Goal: Task Accomplishment & Management: Use online tool/utility

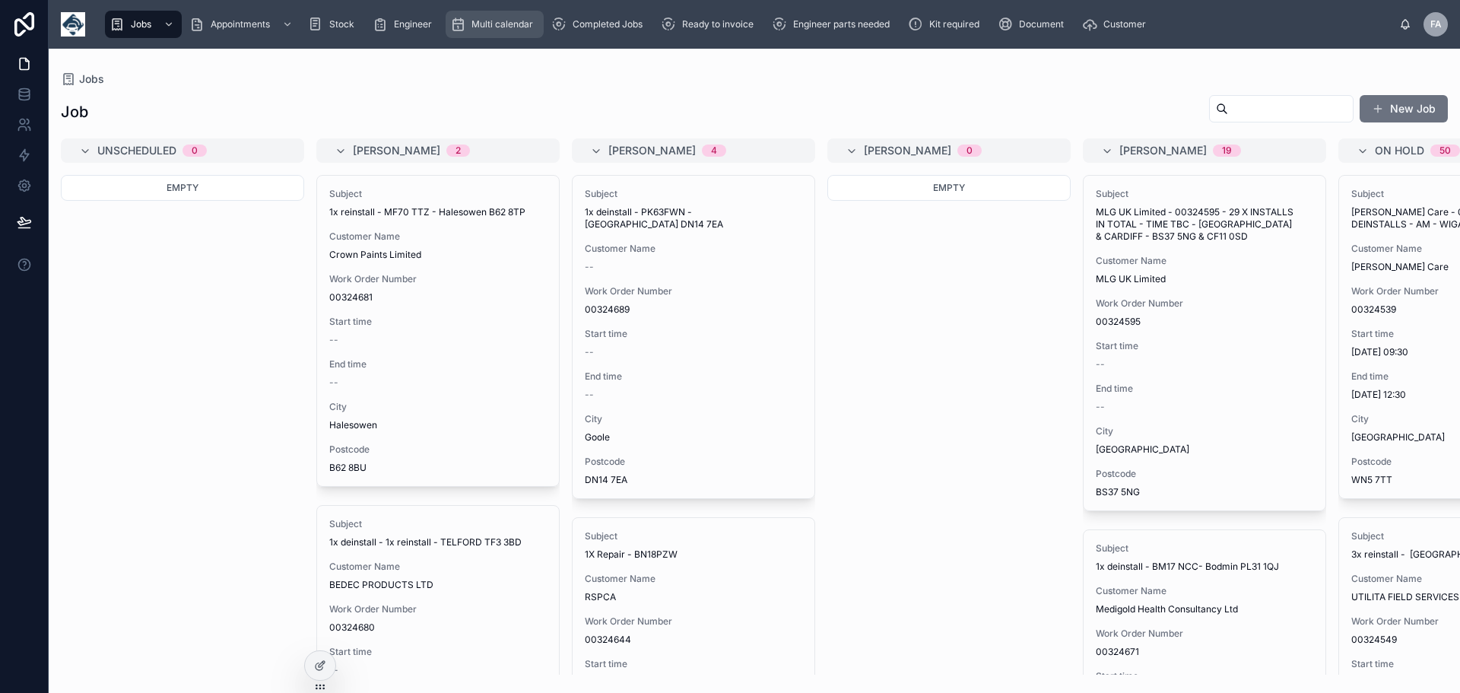
click at [492, 27] on span "Multi calendar" at bounding box center [502, 24] width 62 height 12
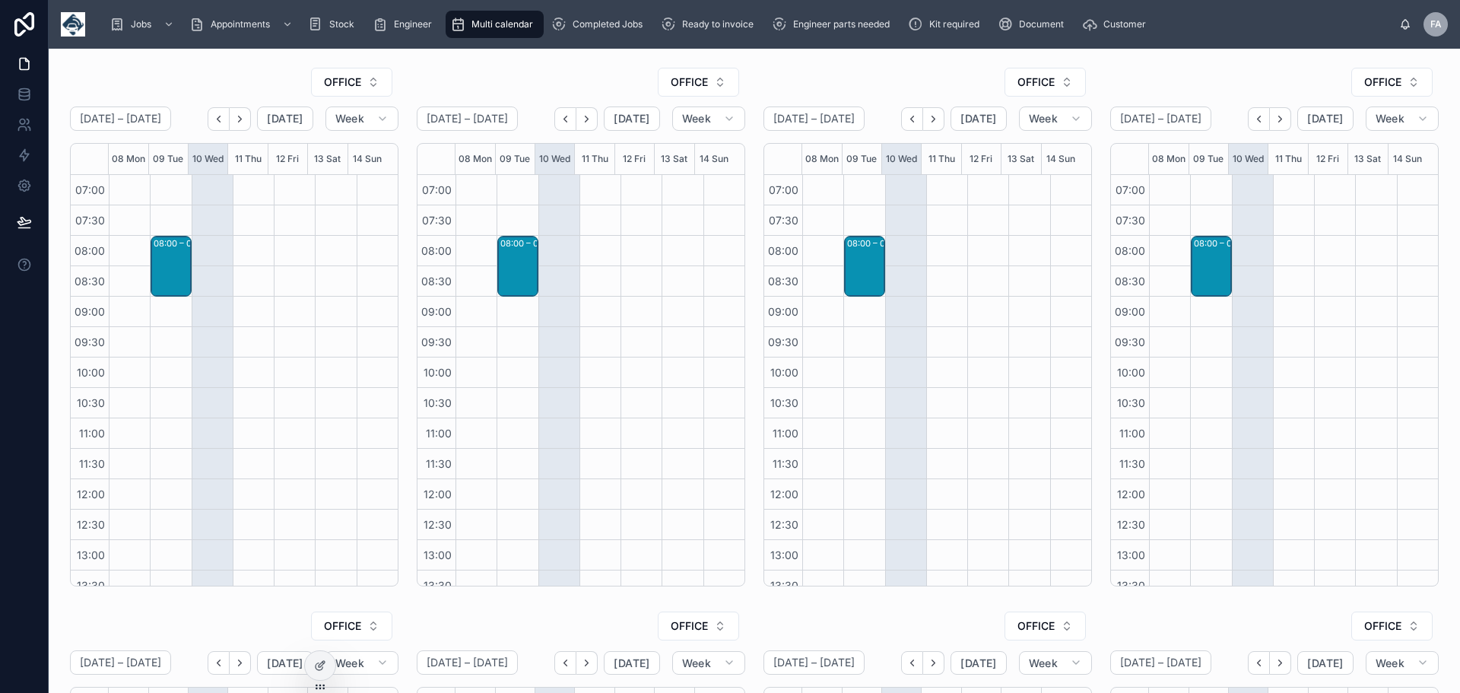
scroll to position [319, 0]
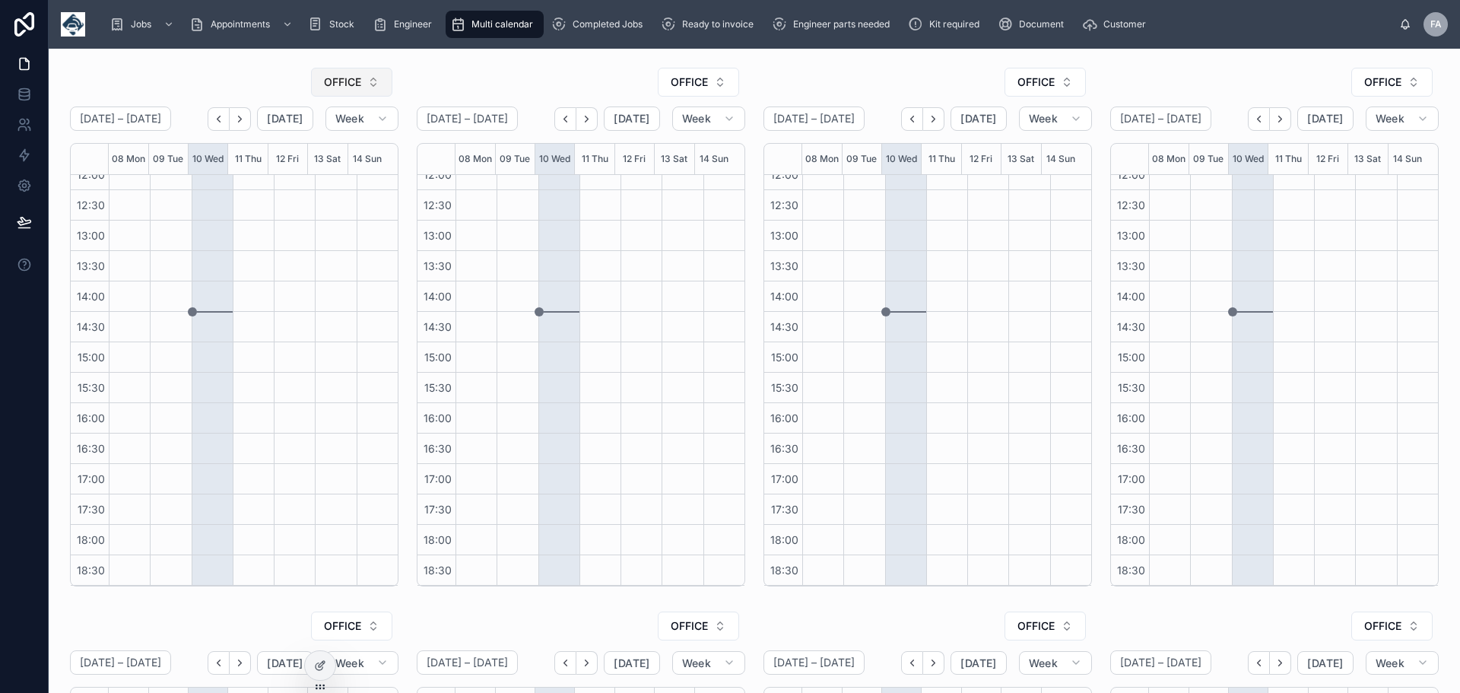
click at [363, 81] on button "OFFICE" at bounding box center [351, 82] width 81 height 29
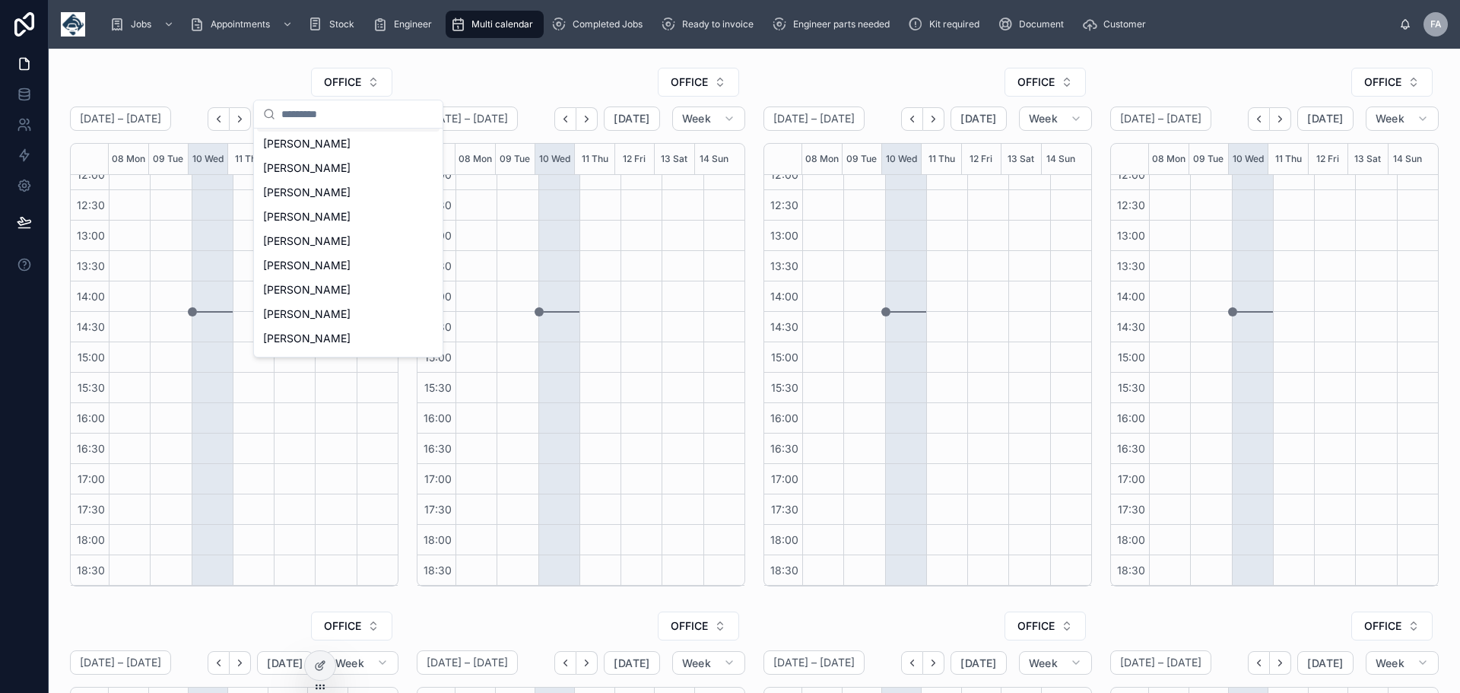
scroll to position [297, 0]
click at [294, 256] on span "[PERSON_NAME]" at bounding box center [306, 260] width 87 height 15
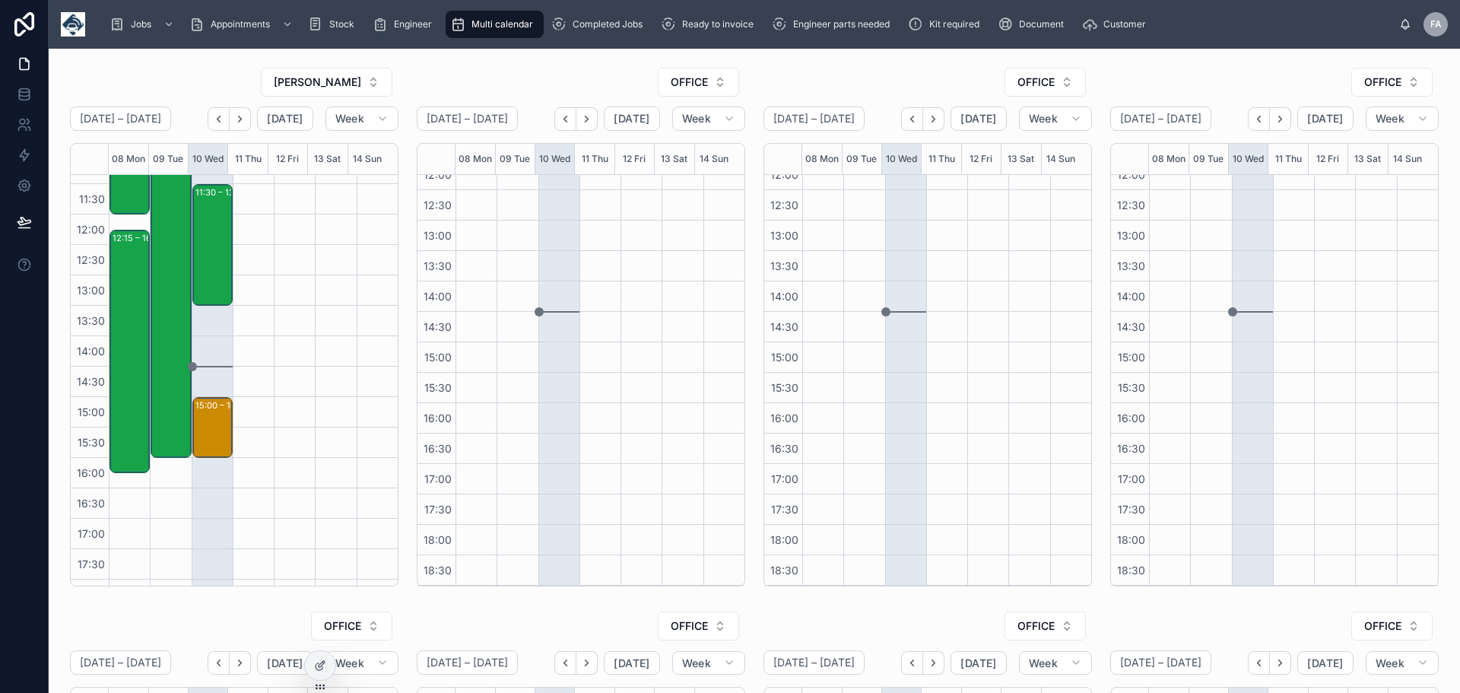
scroll to position [319, 0]
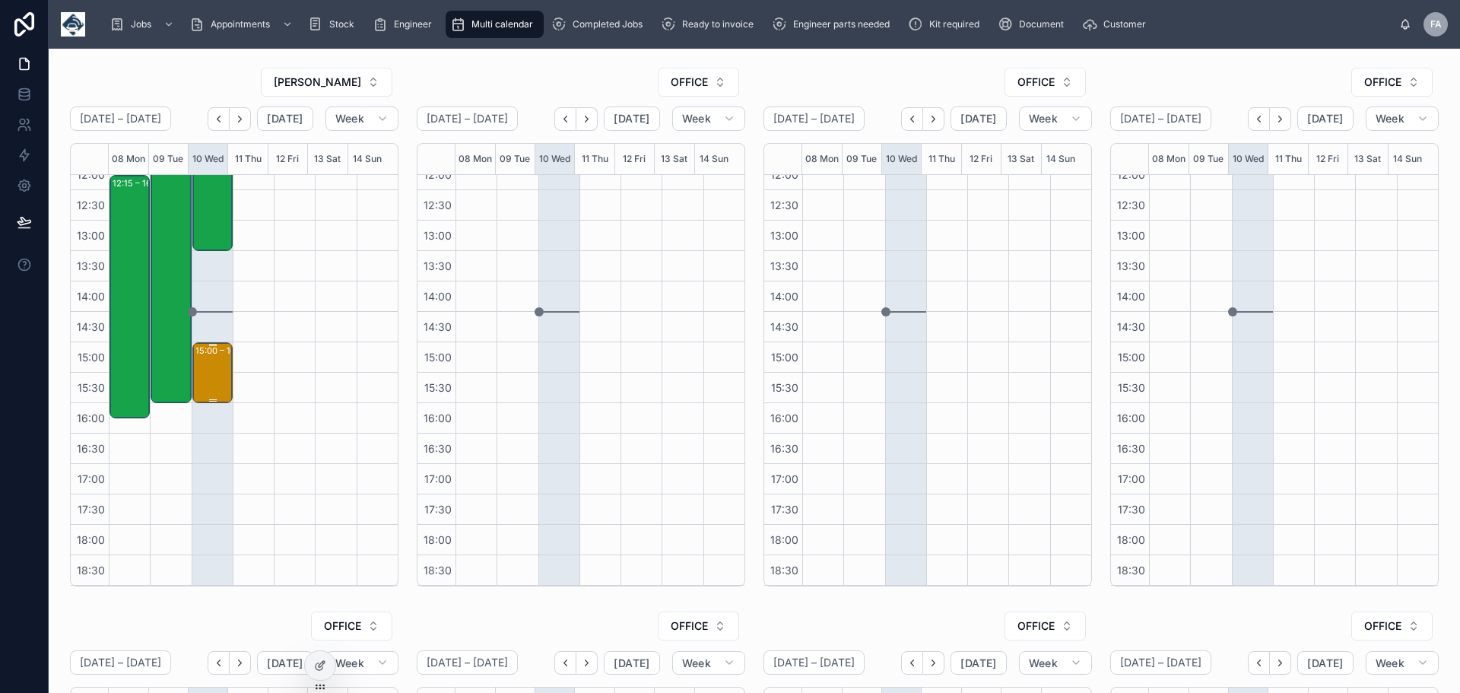
click at [214, 370] on div "15:00 – 16:00 [PERSON_NAME] UK LIMITED - 1 x svc - 3.30 > 4pm - s2 3ge" at bounding box center [213, 373] width 36 height 58
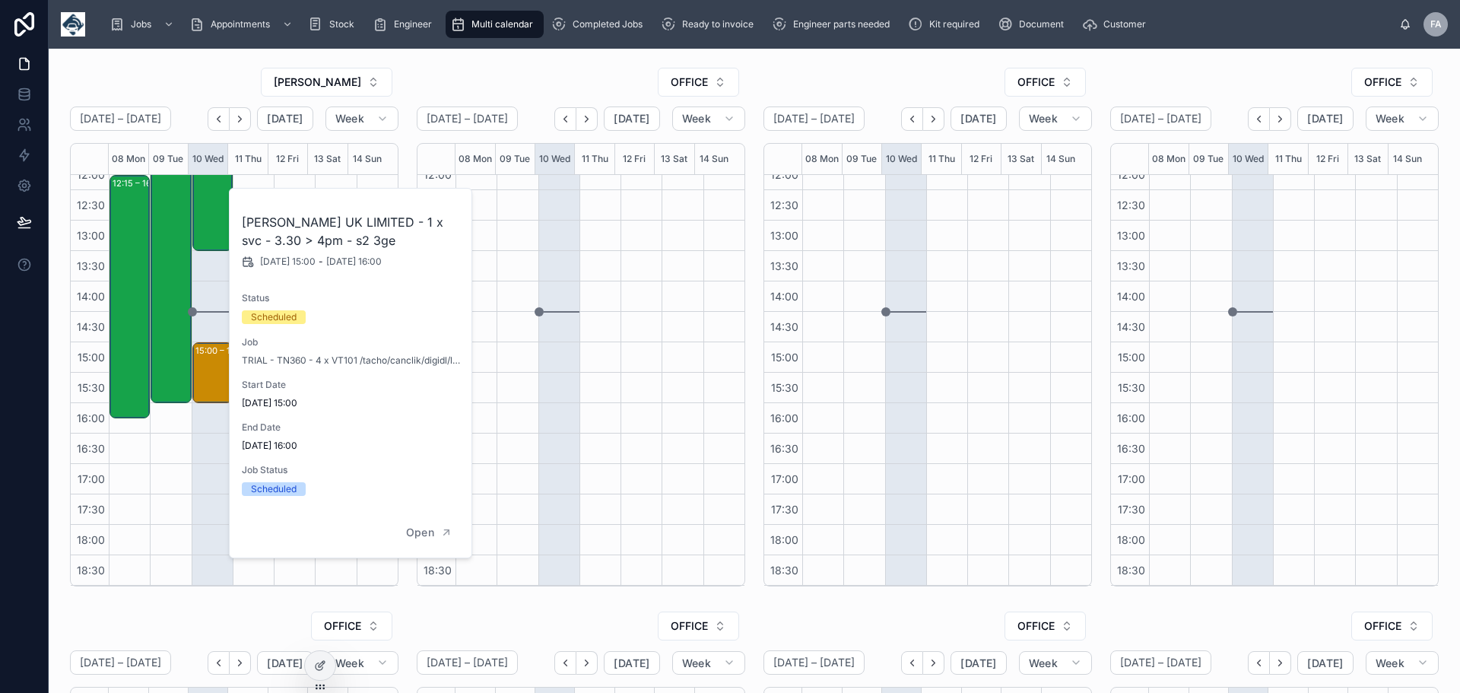
click at [500, 278] on div "08:00 – 09:00 BEATA FINISHES AT 3.30PM" at bounding box center [517, 221] width 41 height 730
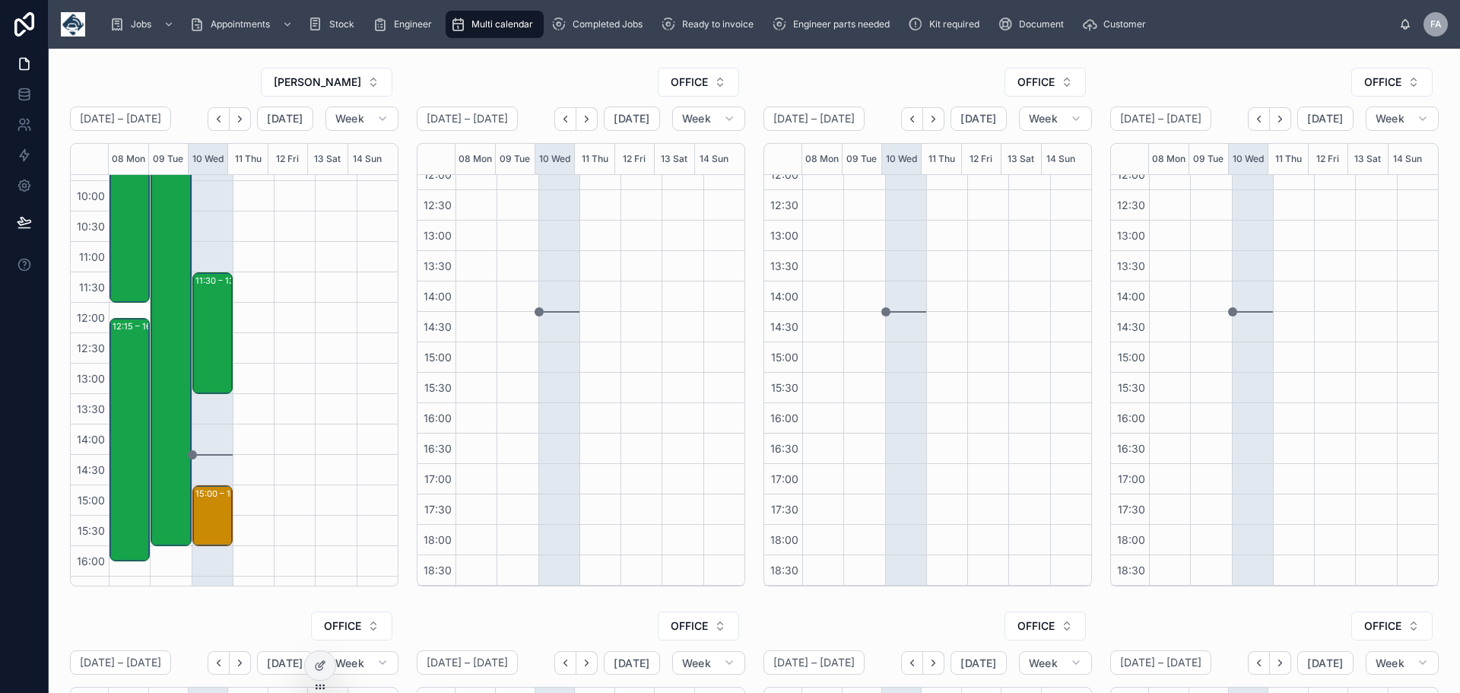
scroll to position [142, 0]
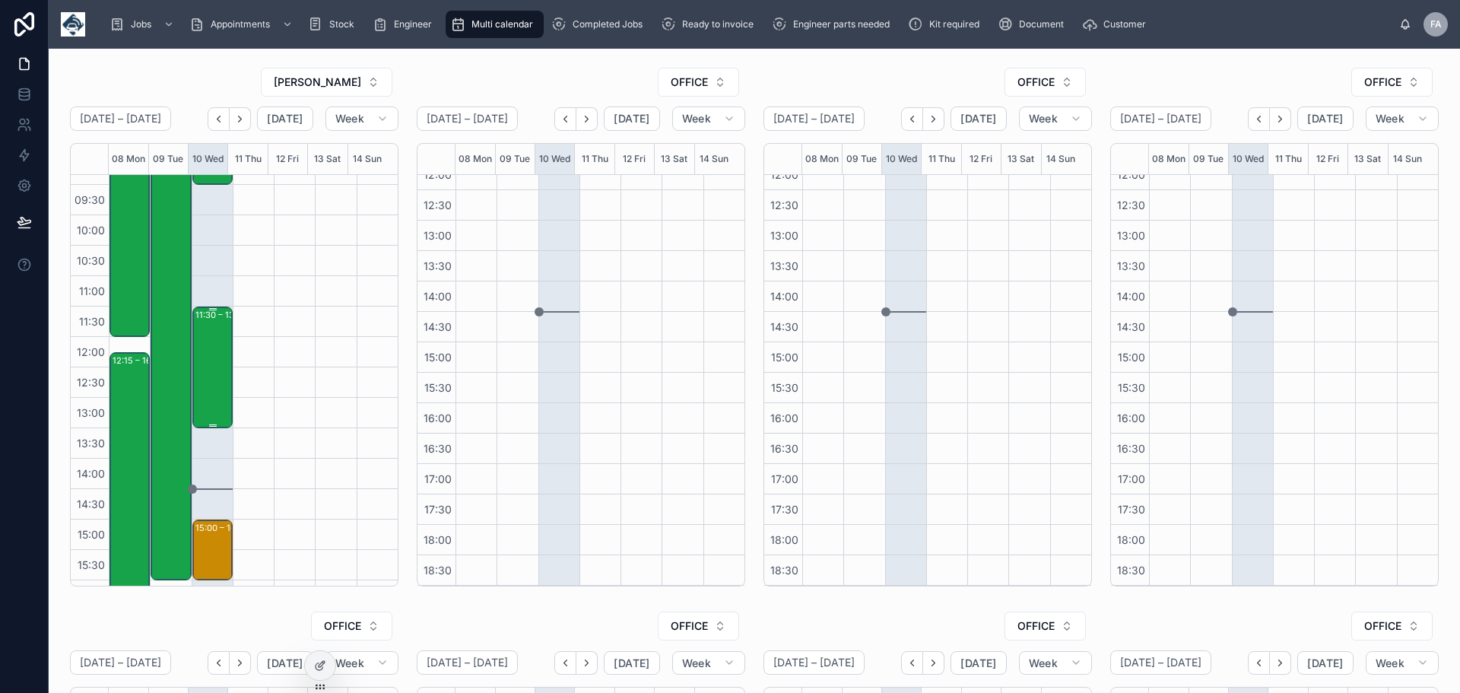
click at [207, 342] on div "11:30 – 13:30 Vetspeed Ltd - 00323023 - 1 X NETRADYNE CAMERA INSTALL - AFTER 11…" at bounding box center [213, 367] width 36 height 119
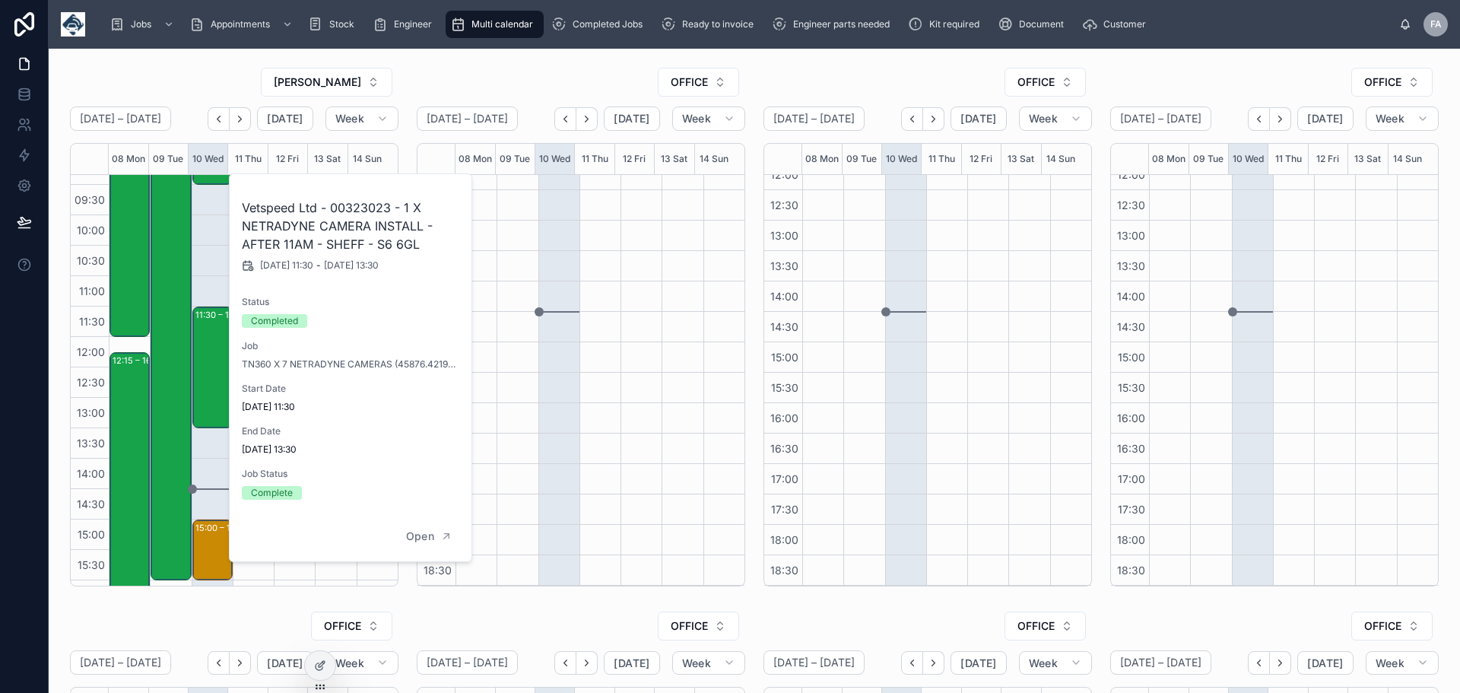
click at [605, 272] on div at bounding box center [599, 221] width 41 height 730
